Goal: Task Accomplishment & Management: Manage account settings

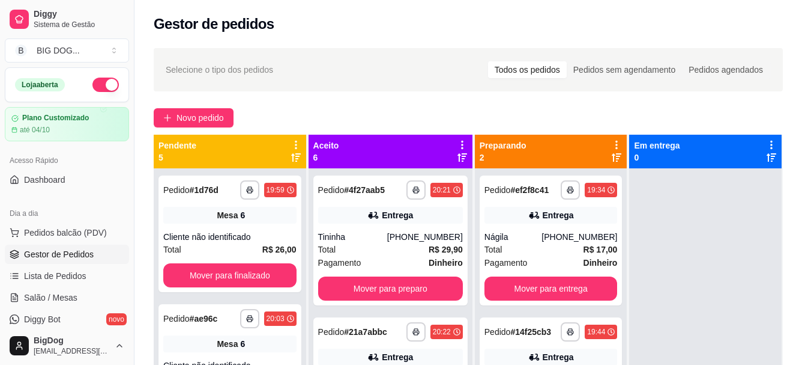
scroll to position [183, 0]
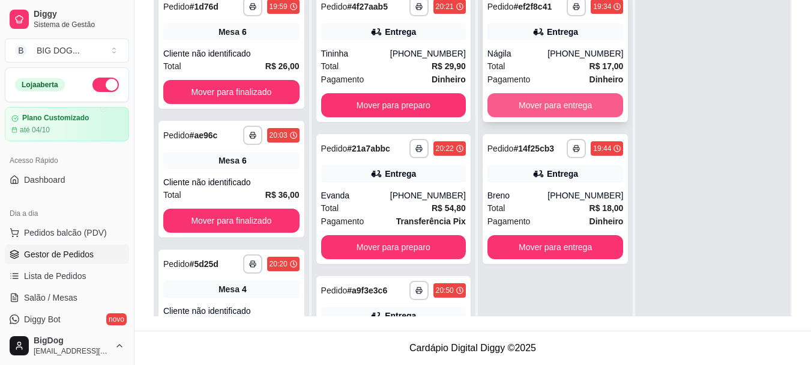
click at [580, 104] on button "Mover para entrega" at bounding box center [556, 105] width 136 height 24
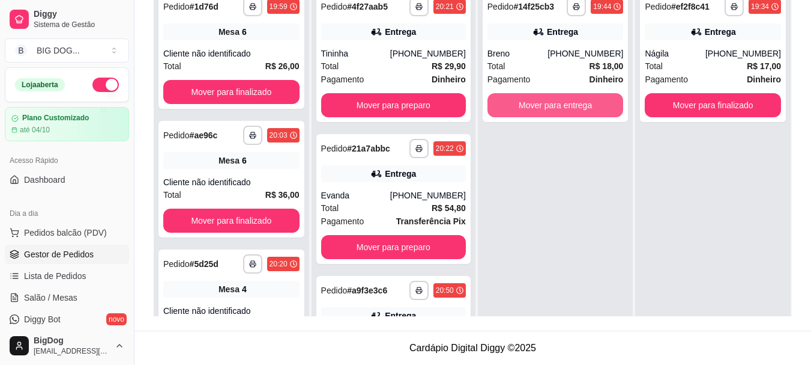
click at [580, 104] on button "Mover para entrega" at bounding box center [556, 105] width 136 height 24
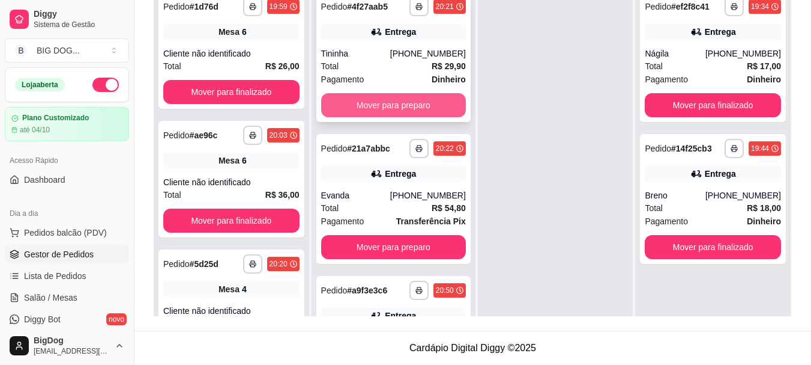
click at [407, 114] on button "Mover para preparo" at bounding box center [393, 105] width 145 height 24
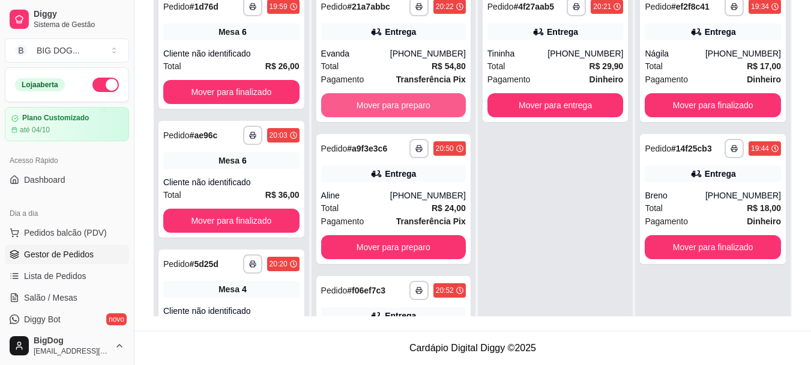
click at [407, 114] on button "Mover para preparo" at bounding box center [393, 105] width 145 height 24
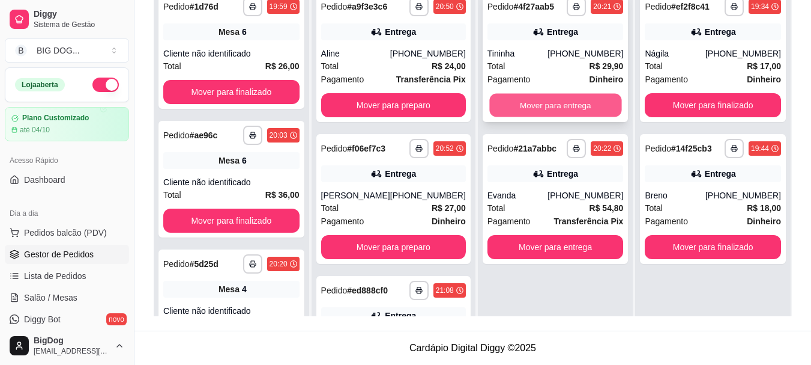
click at [537, 111] on button "Mover para entrega" at bounding box center [555, 105] width 132 height 23
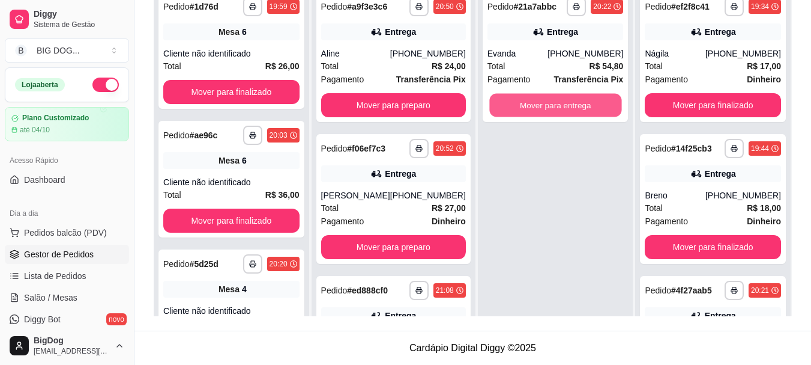
click at [537, 111] on button "Mover para entrega" at bounding box center [555, 105] width 132 height 23
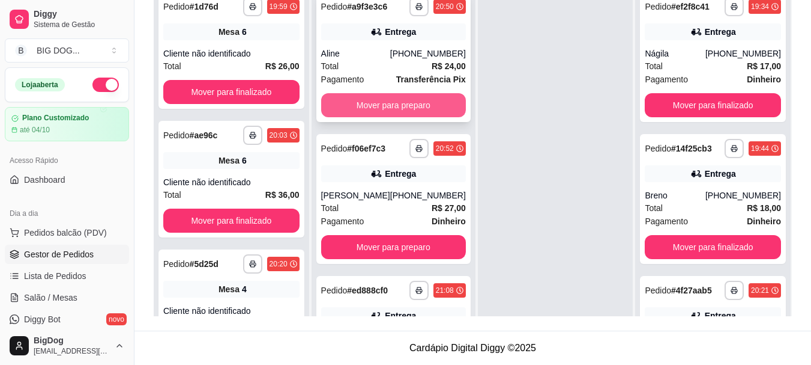
click at [414, 108] on button "Mover para preparo" at bounding box center [393, 105] width 145 height 24
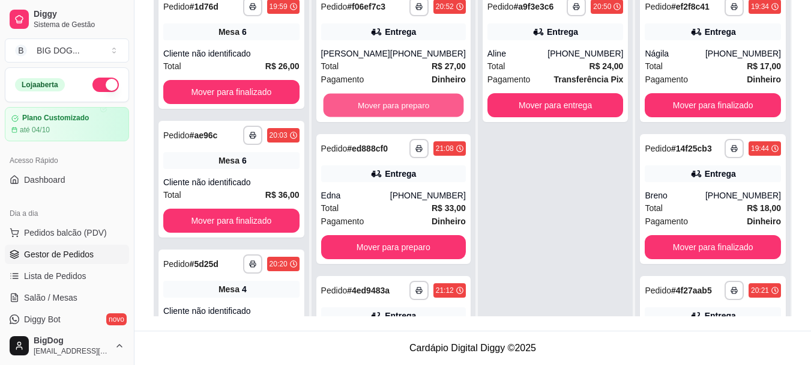
click at [414, 108] on button "Mover para preparo" at bounding box center [393, 105] width 141 height 23
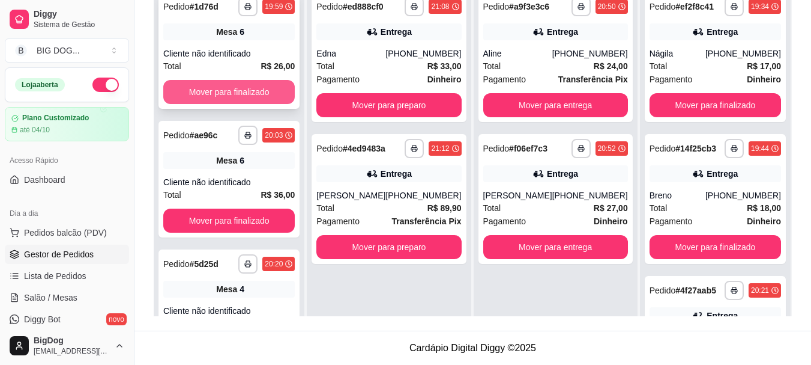
click at [258, 89] on button "Mover para finalizado" at bounding box center [229, 92] width 132 height 24
click at [258, 89] on button "Mover para finalizado" at bounding box center [229, 91] width 128 height 23
click at [258, 89] on button "Mover para finalizado" at bounding box center [229, 92] width 132 height 24
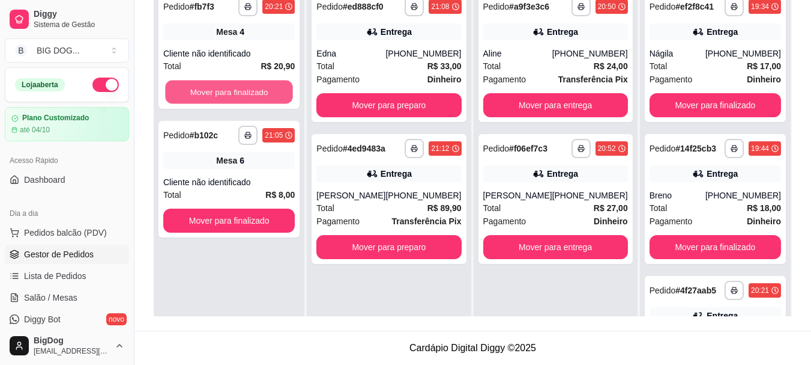
click at [258, 89] on button "Mover para finalizado" at bounding box center [229, 91] width 128 height 23
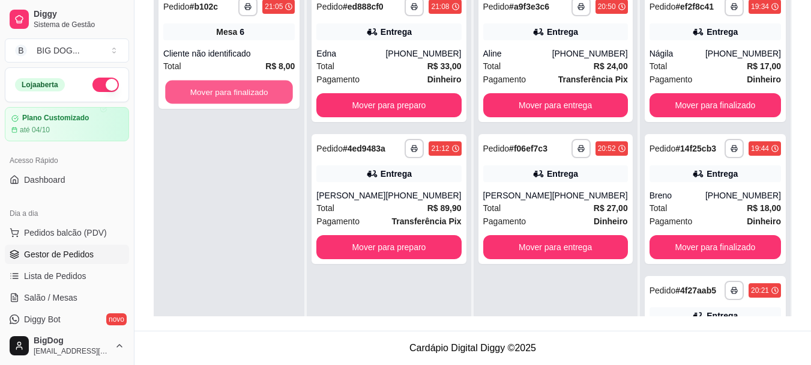
click at [258, 89] on button "Mover para finalizado" at bounding box center [229, 91] width 128 height 23
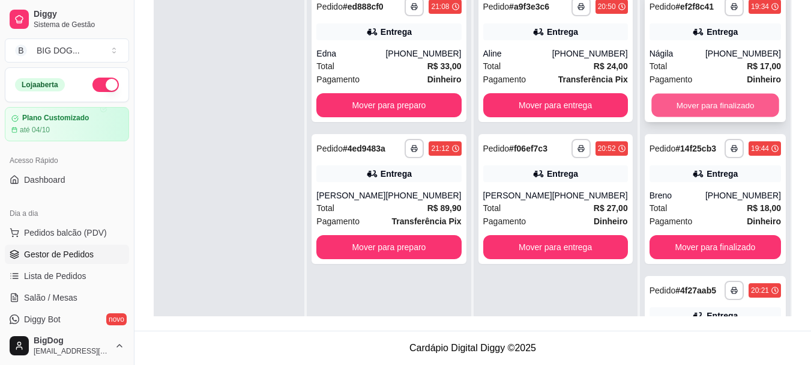
click at [735, 109] on button "Mover para finalizado" at bounding box center [716, 105] width 128 height 23
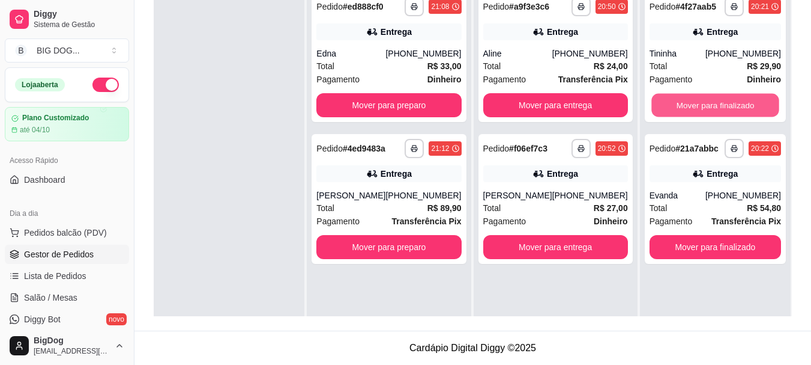
click at [735, 109] on button "Mover para finalizado" at bounding box center [716, 105] width 128 height 23
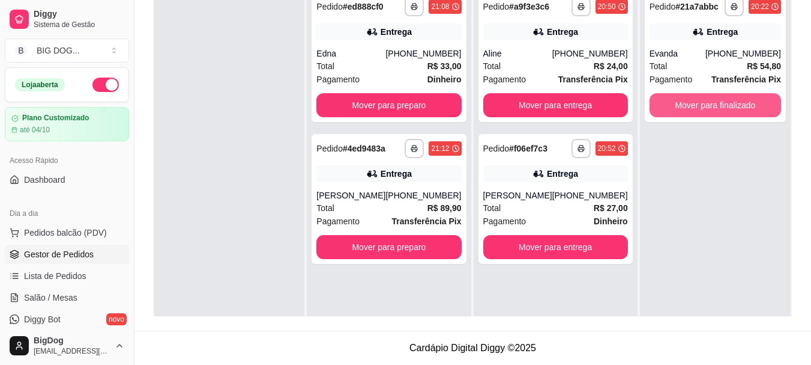
click at [735, 109] on button "Mover para finalizado" at bounding box center [716, 105] width 132 height 24
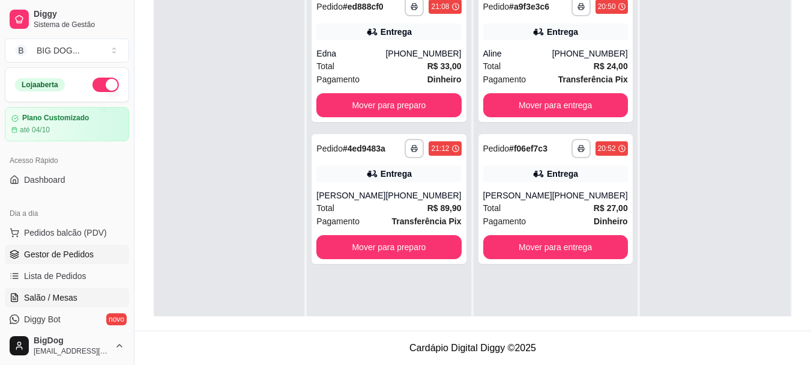
click at [57, 297] on span "Salão / Mesas" at bounding box center [50, 297] width 53 height 12
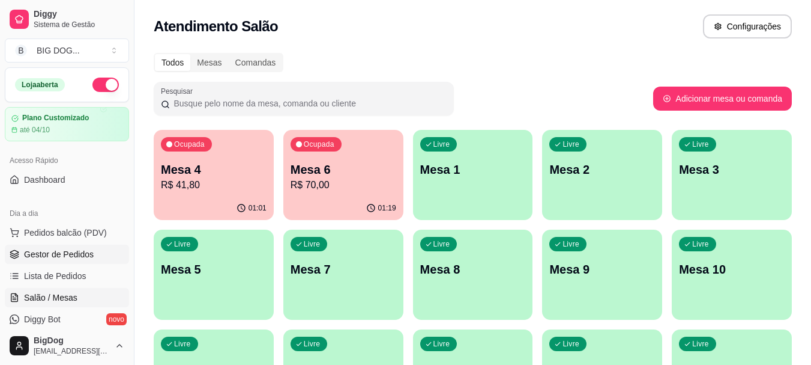
click at [80, 259] on span "Gestor de Pedidos" at bounding box center [59, 254] width 70 height 12
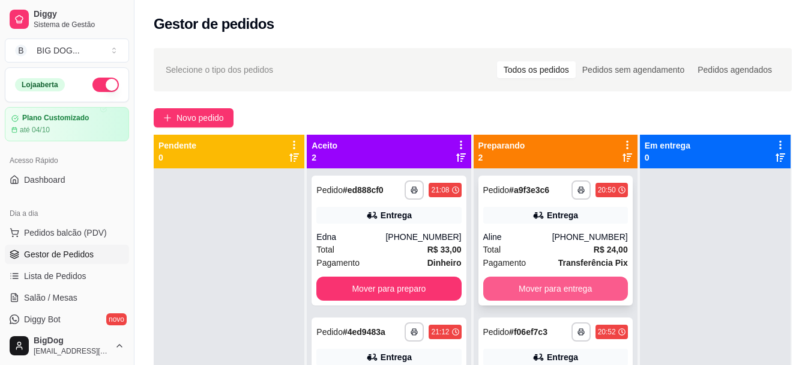
click at [507, 280] on button "Mover para entrega" at bounding box center [555, 288] width 145 height 24
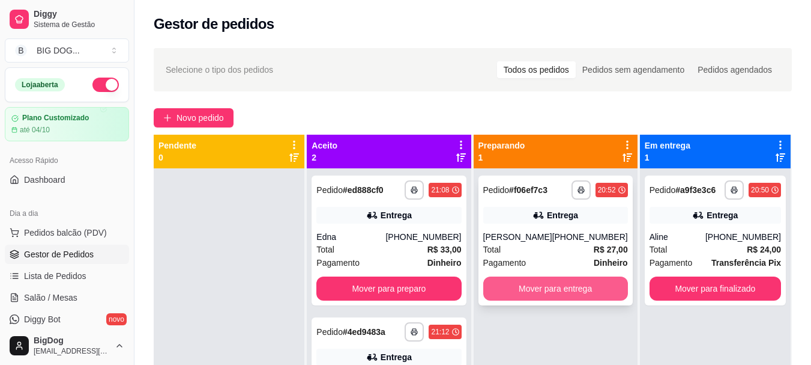
click at [517, 293] on button "Mover para entrega" at bounding box center [555, 288] width 145 height 24
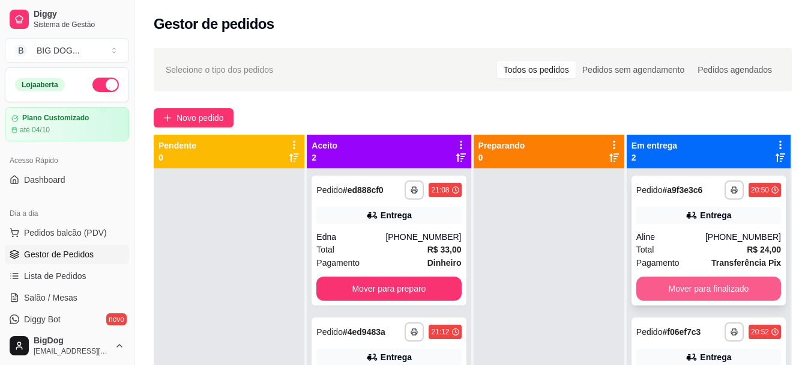
click at [670, 280] on button "Mover para finalizado" at bounding box center [709, 288] width 145 height 24
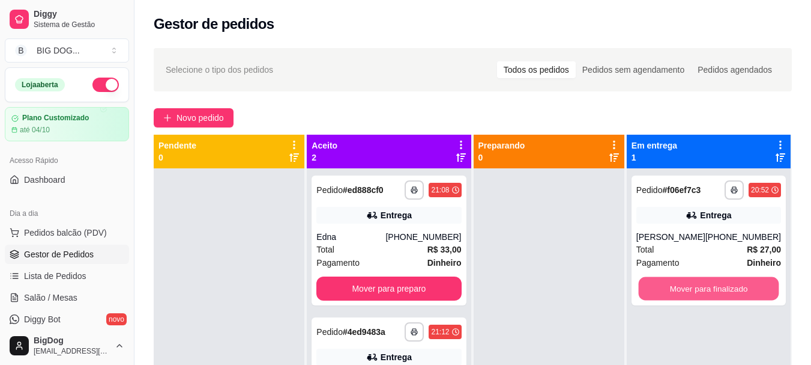
click at [670, 280] on button "Mover para finalizado" at bounding box center [708, 288] width 141 height 23
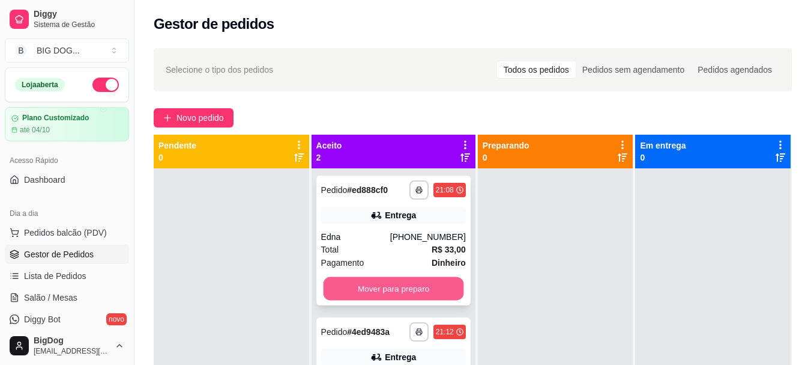
click at [425, 290] on button "Mover para preparo" at bounding box center [393, 288] width 141 height 23
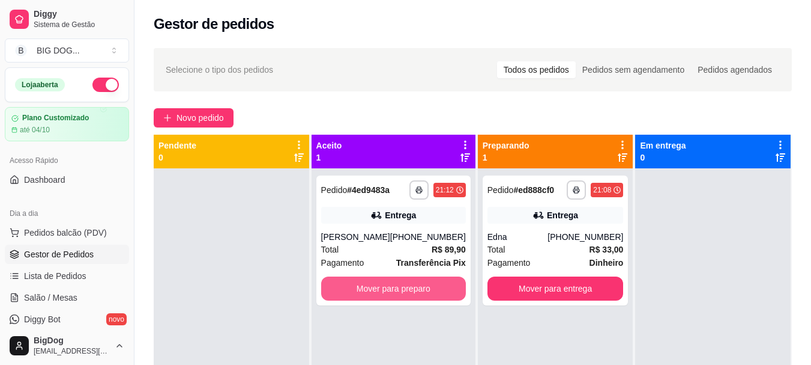
click at [425, 290] on button "Mover para preparo" at bounding box center [393, 288] width 145 height 24
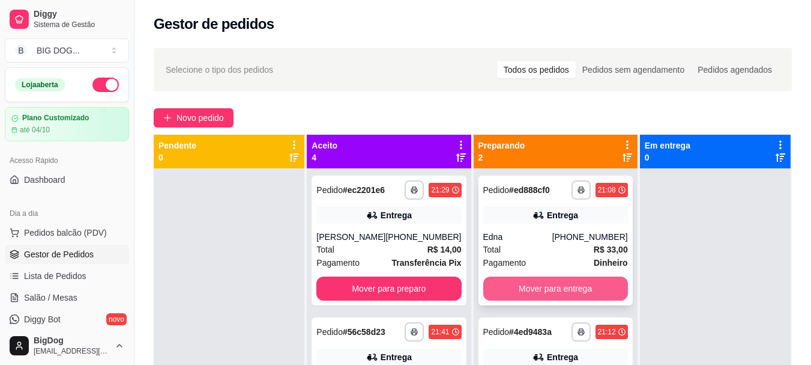
click at [526, 293] on button "Mover para entrega" at bounding box center [555, 288] width 145 height 24
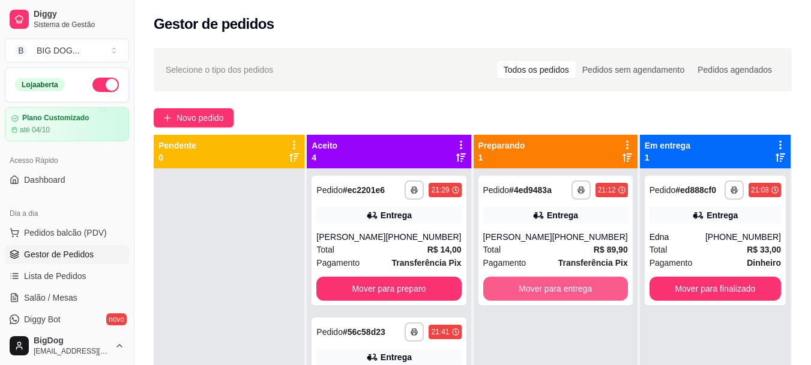
click at [526, 293] on button "Mover para entrega" at bounding box center [555, 288] width 145 height 24
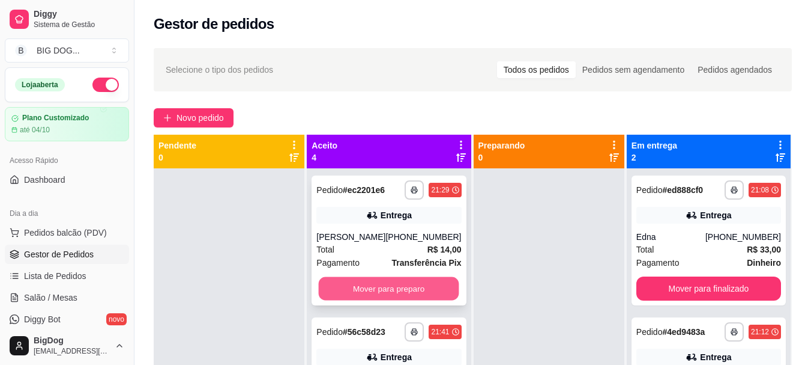
click at [428, 285] on button "Mover para preparo" at bounding box center [389, 288] width 141 height 23
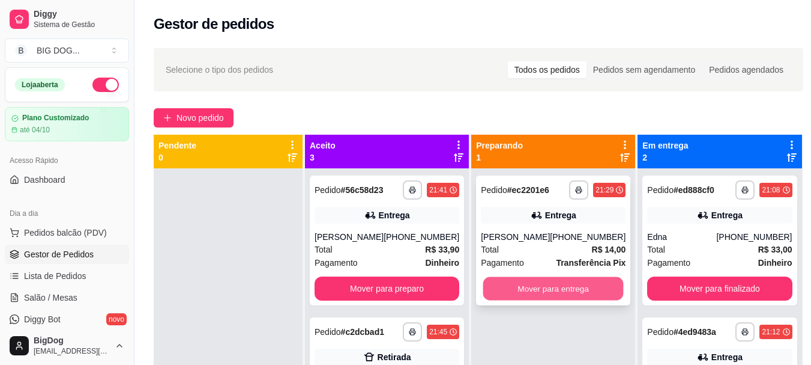
click at [543, 293] on button "Mover para entrega" at bounding box center [553, 288] width 141 height 23
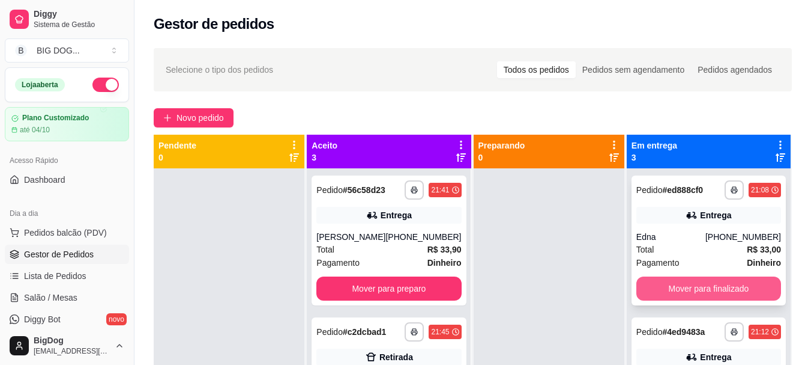
click at [673, 280] on button "Mover para finalizado" at bounding box center [709, 288] width 145 height 24
click at [673, 280] on button "Mover para finalizado" at bounding box center [708, 288] width 141 height 23
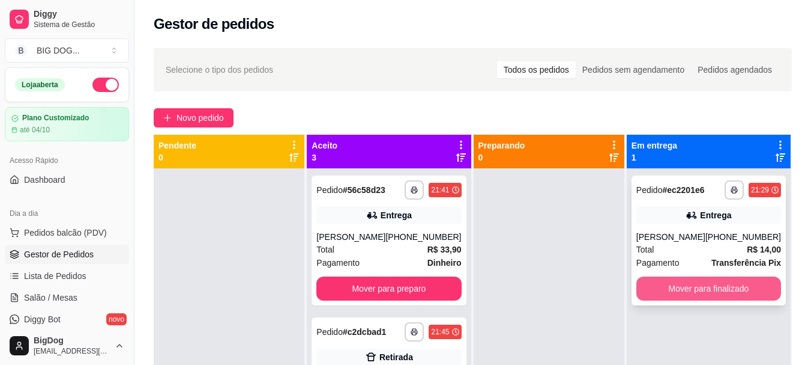
click at [695, 286] on button "Mover para finalizado" at bounding box center [709, 288] width 145 height 24
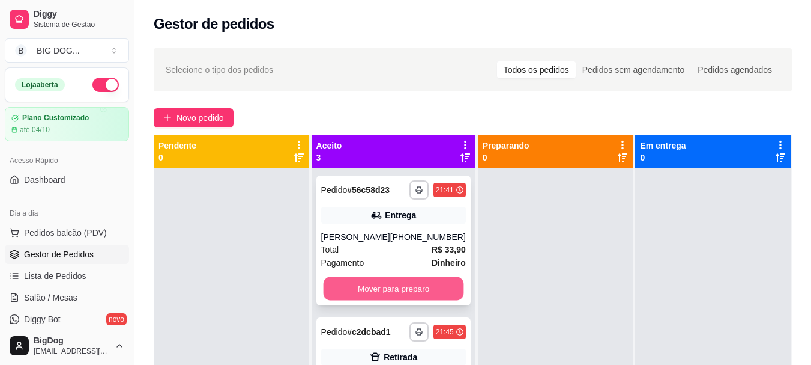
click at [410, 293] on button "Mover para preparo" at bounding box center [393, 288] width 141 height 23
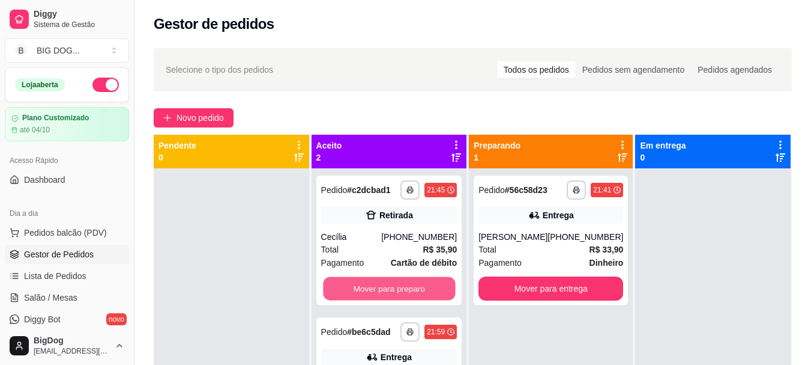
click at [410, 293] on button "Mover para preparo" at bounding box center [389, 288] width 132 height 23
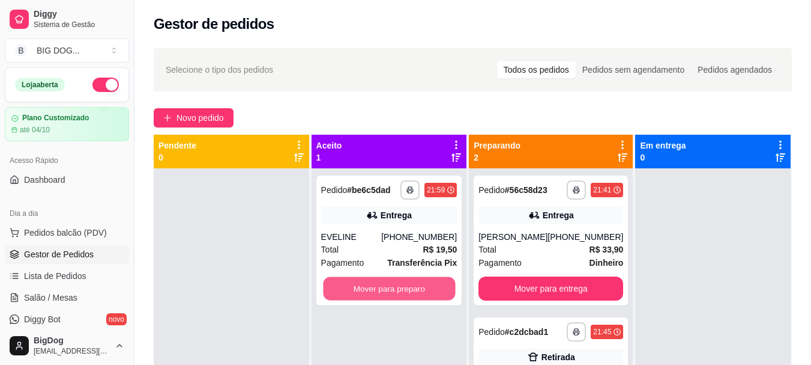
click at [410, 293] on button "Mover para preparo" at bounding box center [389, 288] width 132 height 23
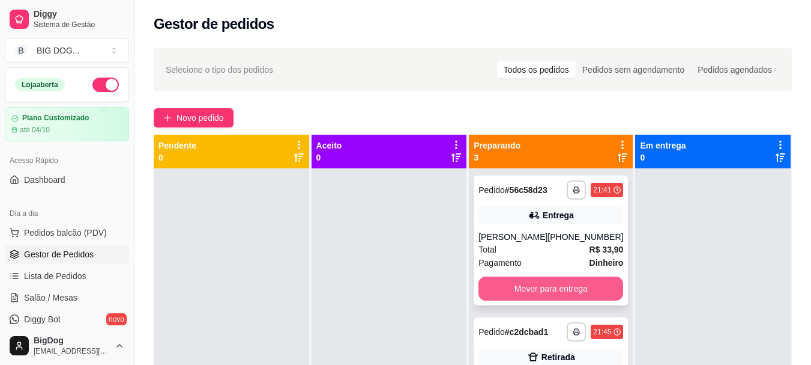
click at [497, 293] on button "Mover para entrega" at bounding box center [551, 288] width 145 height 24
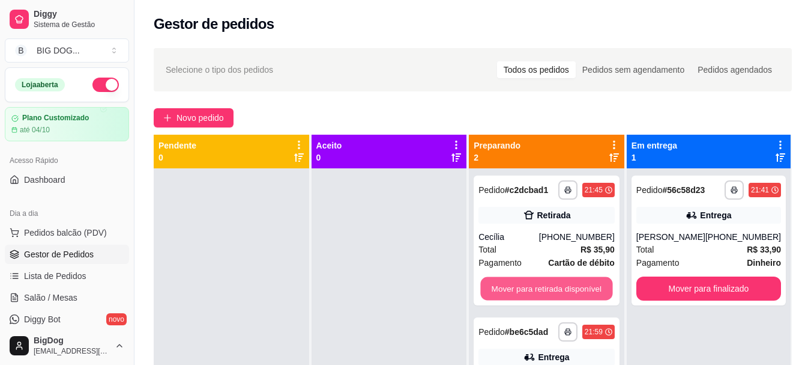
click at [497, 293] on button "Mover para retirada disponível" at bounding box center [547, 288] width 132 height 23
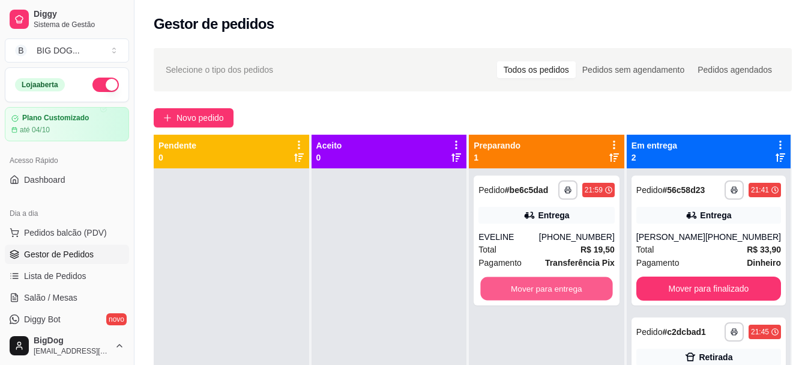
click at [497, 293] on button "Mover para entrega" at bounding box center [547, 288] width 132 height 23
